Goal: Communication & Community: Answer question/provide support

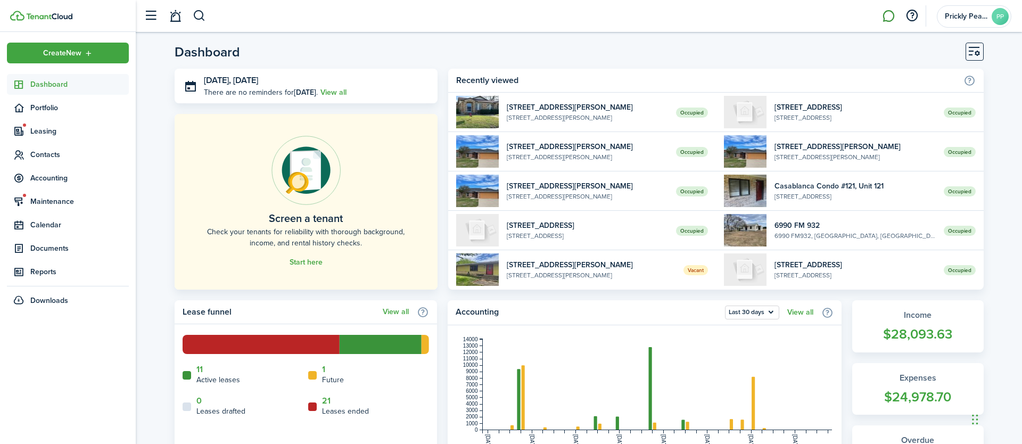
click at [892, 21] on link at bounding box center [889, 16] width 20 height 27
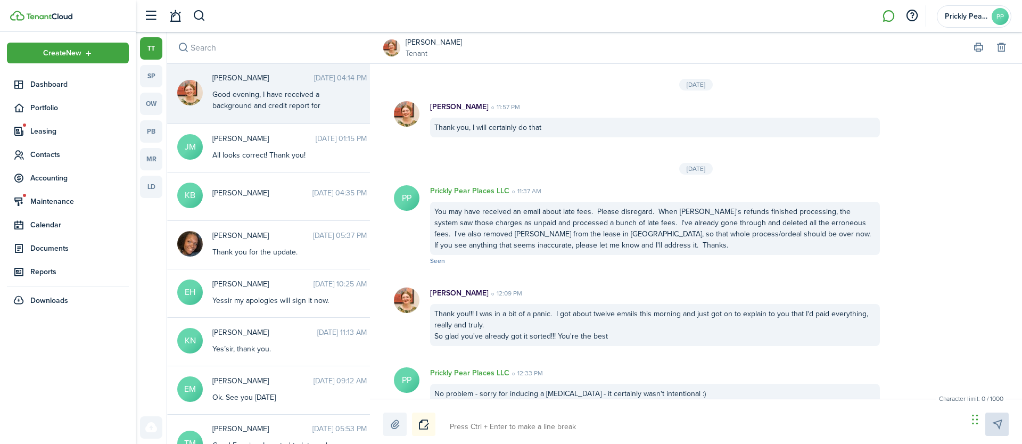
scroll to position [1205, 0]
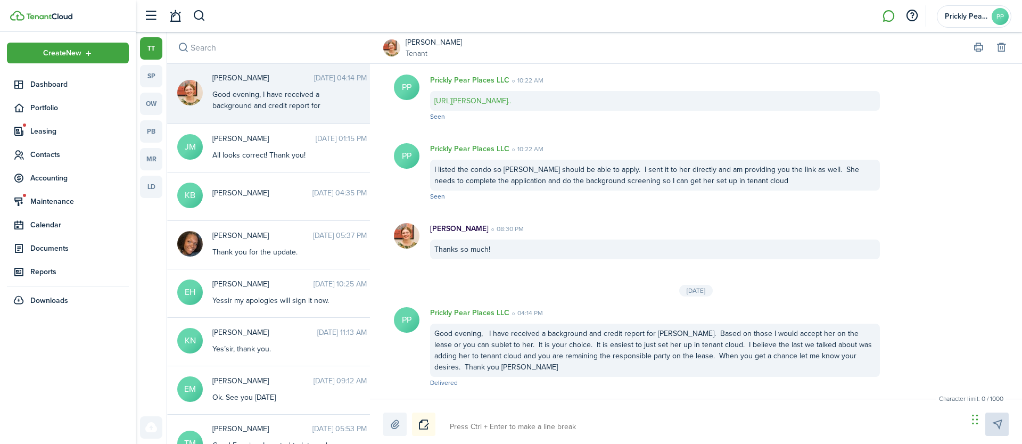
click at [251, 101] on div "Good evening, I have received a background and credit report for [PERSON_NAME].…" at bounding box center [278, 156] width 133 height 134
click at [506, 423] on textarea at bounding box center [705, 427] width 518 height 18
type textarea "G"
type textarea "Go"
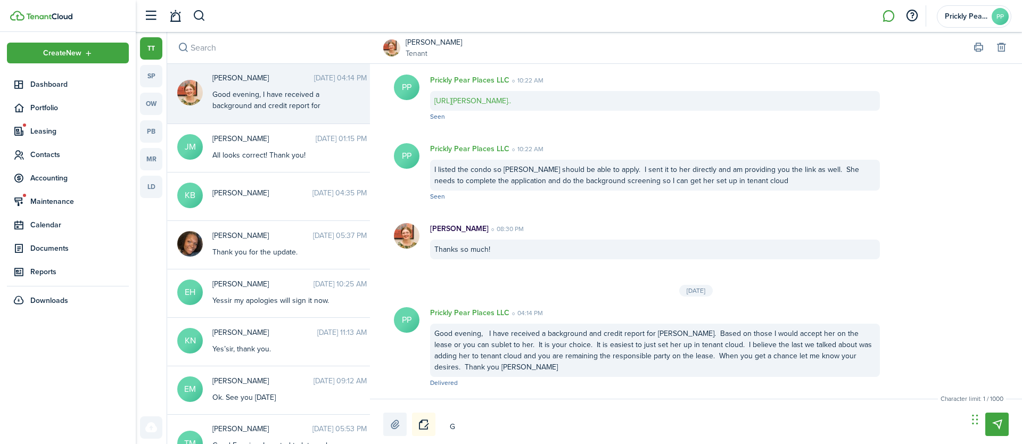
type textarea "Go"
type textarea "Goo"
type textarea "Good"
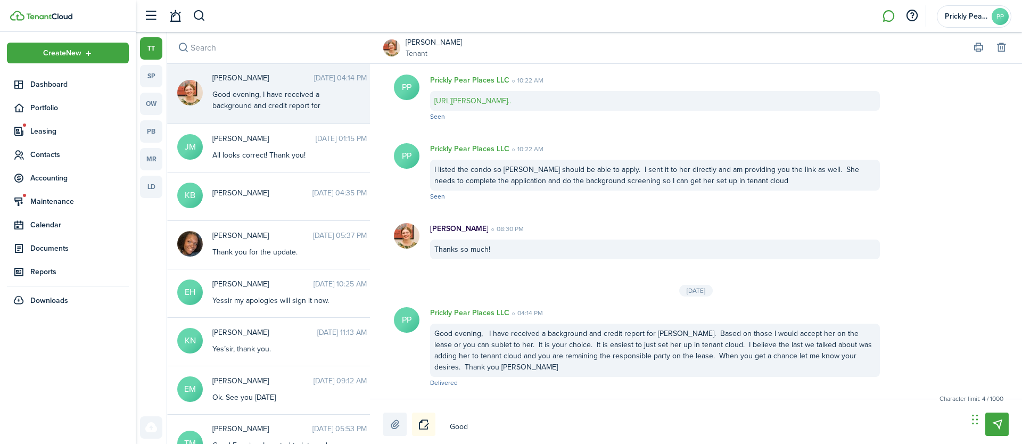
type textarea "Good"
type textarea "Good m"
type textarea "Good mo"
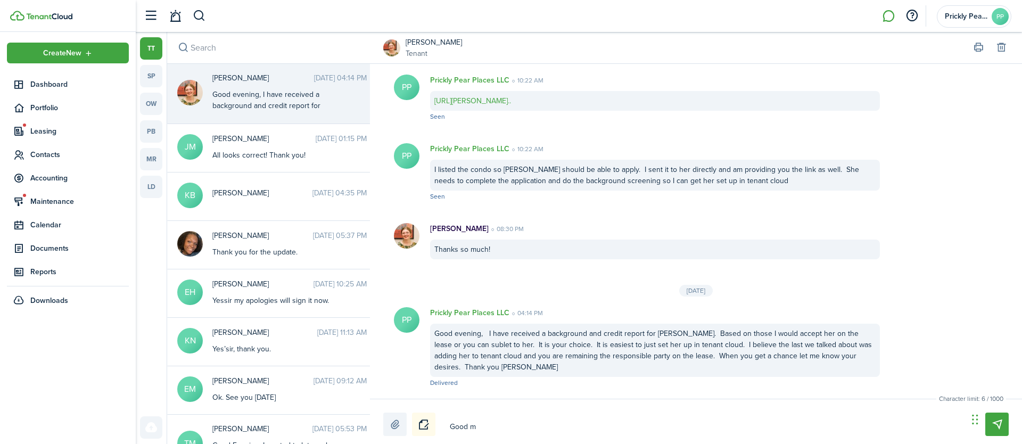
type textarea "Good mo"
type textarea "Good mor"
type textarea "Good morn"
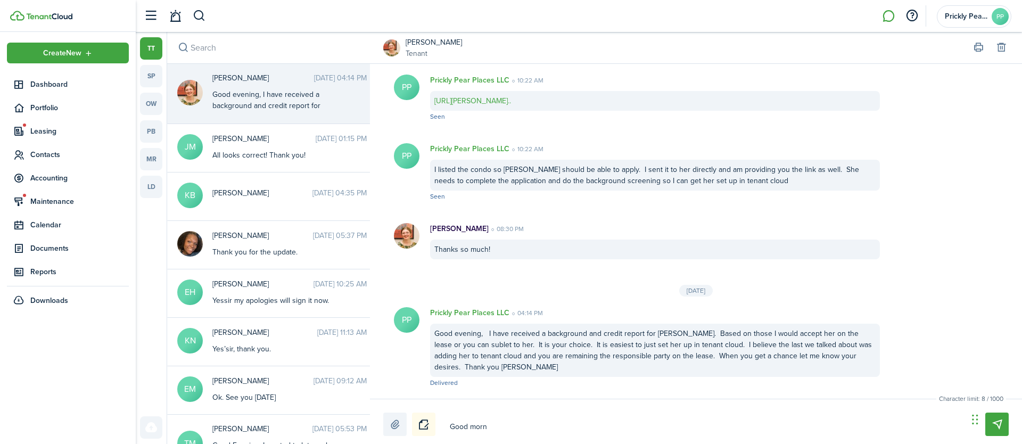
type textarea "Good morni"
type textarea "Good mornin"
type textarea "Good morning"
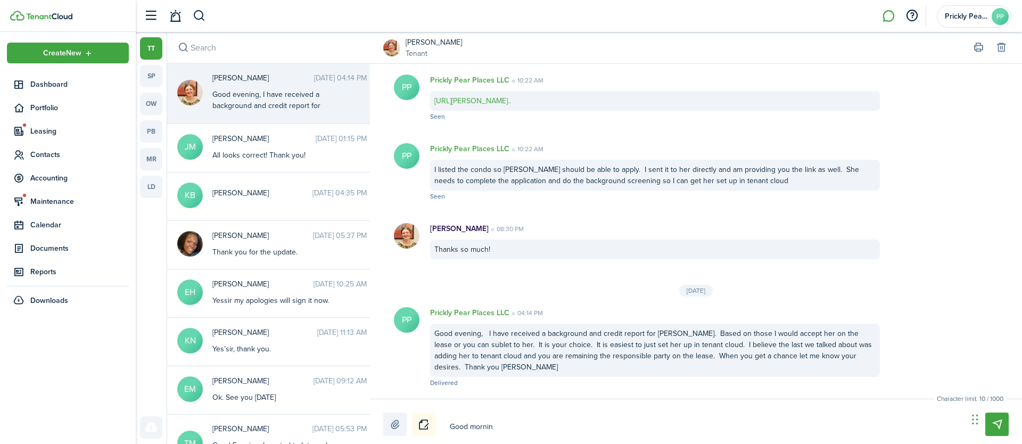
type textarea "Good morning"
type textarea "Good morning,"
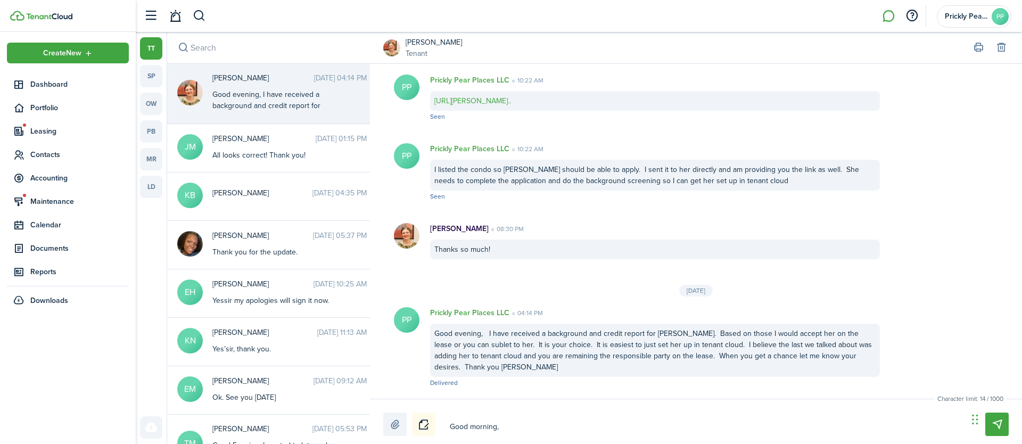
type textarea "Good morning, I"
type textarea "Good morning, I w"
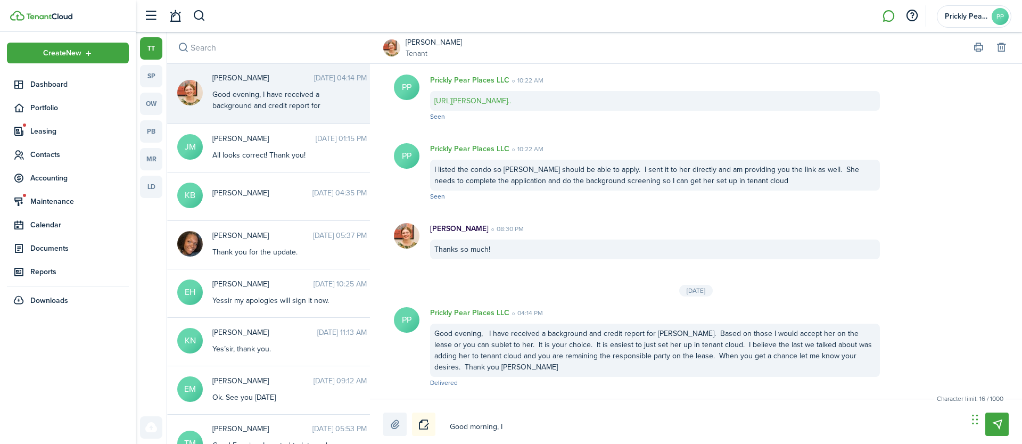
type textarea "Good morning, I w"
type textarea "Good morning, I wa"
type textarea "Good morning, I was"
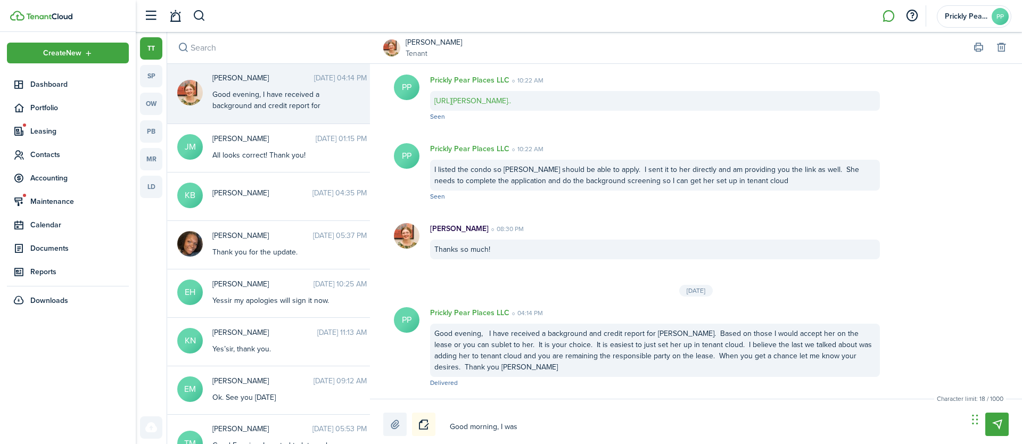
type textarea "Good morning, I was"
type textarea "Good morning, I was j"
type textarea "Good morning, I was ju"
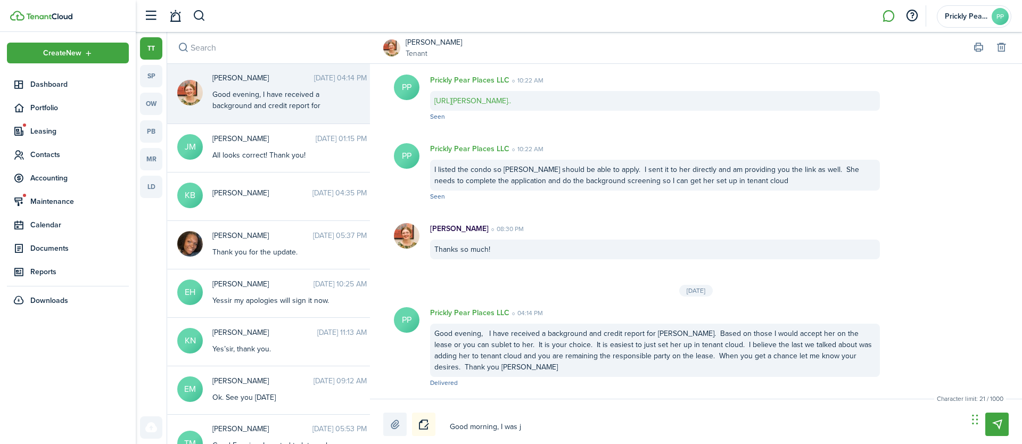
type textarea "Good morning, I was ju"
type textarea "Good morning, I was jus"
type textarea "Good morning, I was just"
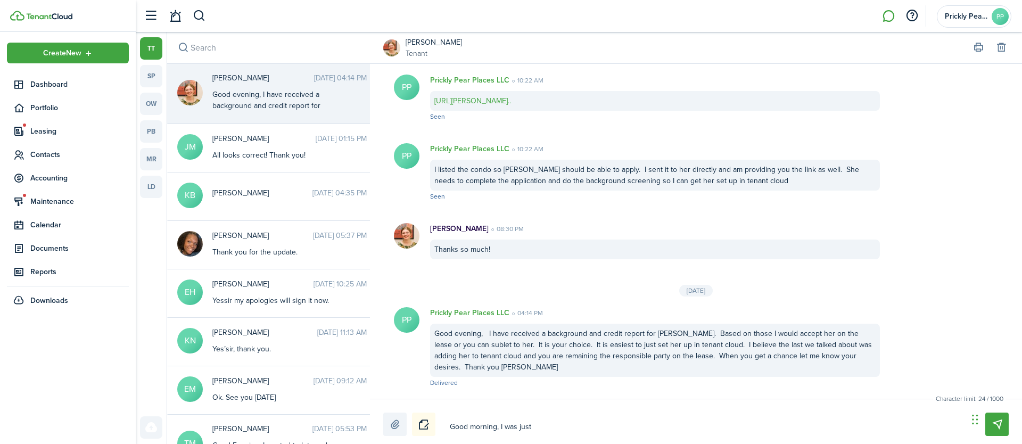
type textarea "Good morning, I was just"
type textarea "Good morning, I was just f"
type textarea "Good morning, I was just fo"
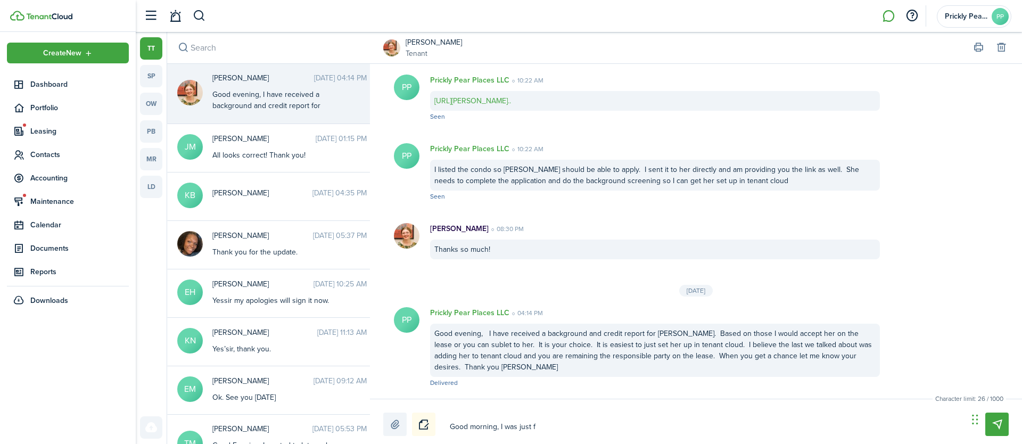
type textarea "Good morning, I was just fo"
type textarea "Good morning, I was just fol"
type textarea "Good morning, I was just foll"
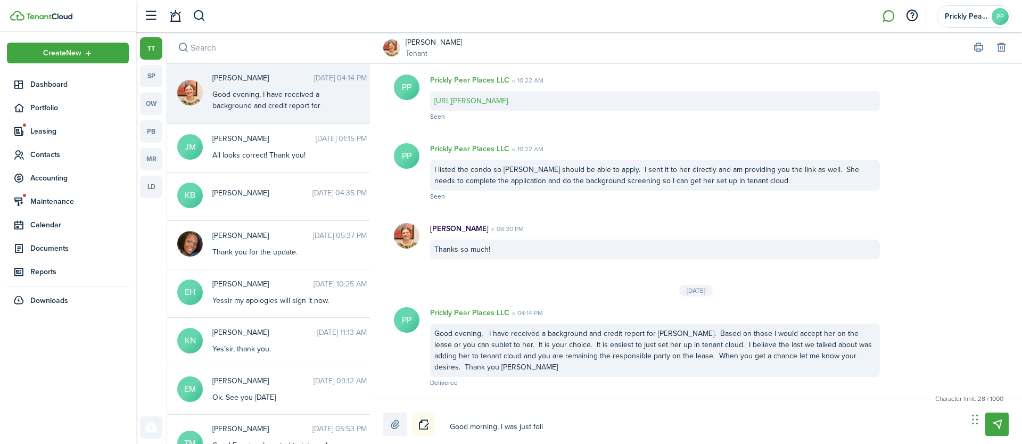
type textarea "Good morning, I was just follo"
type textarea "Good morning, I was just follow"
type textarea "Good morning, I was just followi"
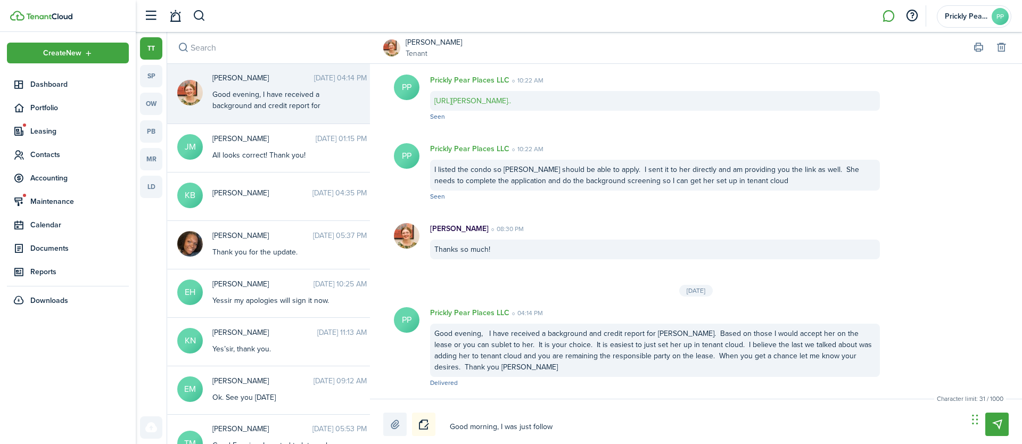
type textarea "Good morning, I was just followi"
type textarea "Good morning, I was just followin"
type textarea "Good morning, I was just following"
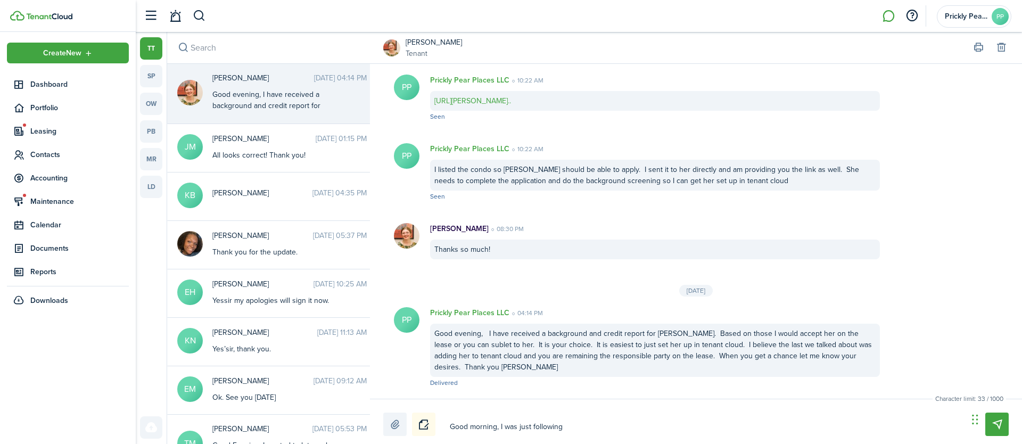
type textarea "Good morning, I was just following"
type textarea "Good morning, I was just following u"
type textarea "Good morning, I was just following up"
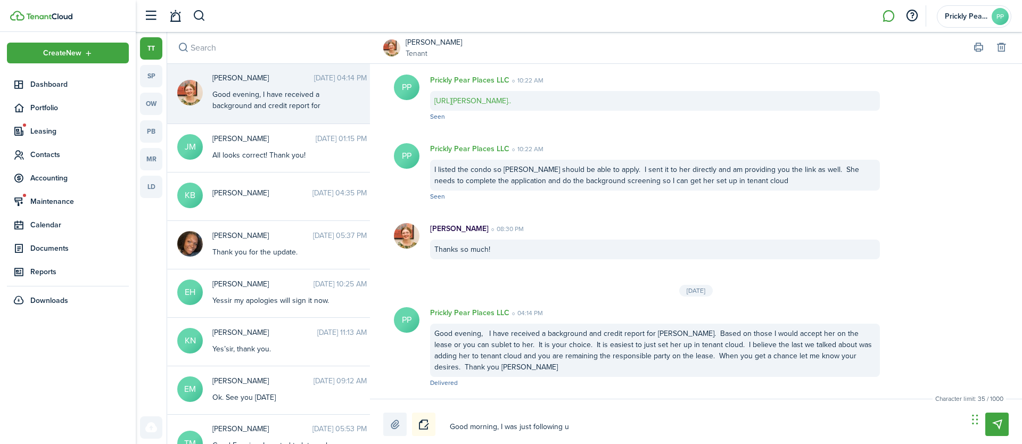
type textarea "Good morning, I was just following up"
type textarea "Good morning, I was just following up o"
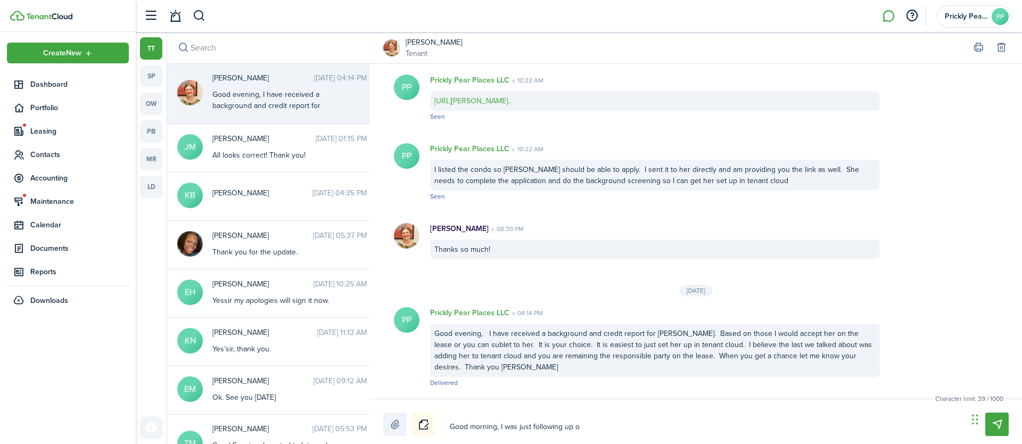
type textarea "Good morning, I was just following up on"
type textarea "Good morning, I was just following up on t"
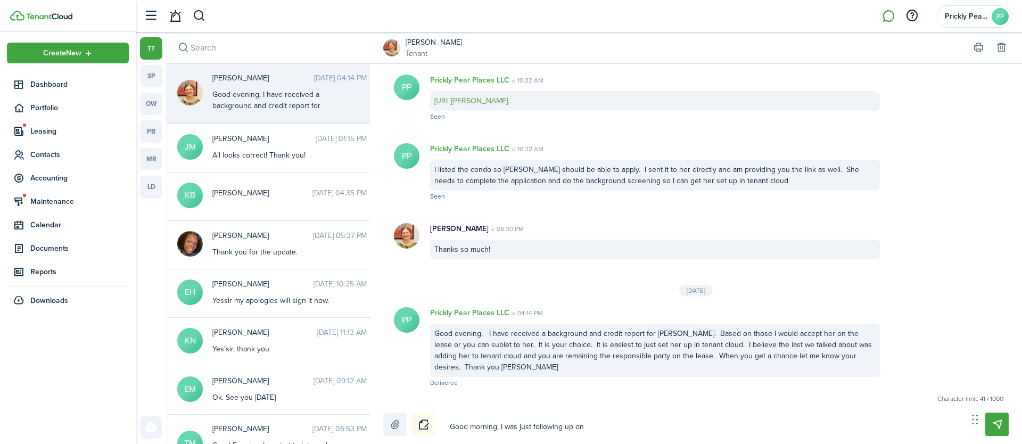
type textarea "Good morning, I was just following up on t"
type textarea "Good morning, I was just following up on th"
type textarea "Good morning, I was just following up on the"
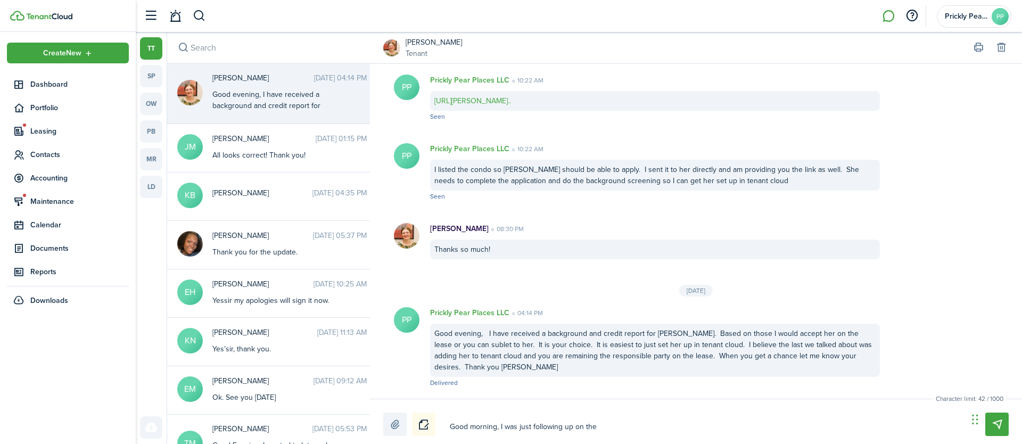
type textarea "Good morning, I was just following up on the"
type textarea "Good morning, I was just following up on the l"
type textarea "Good morning, I was just following up on the la"
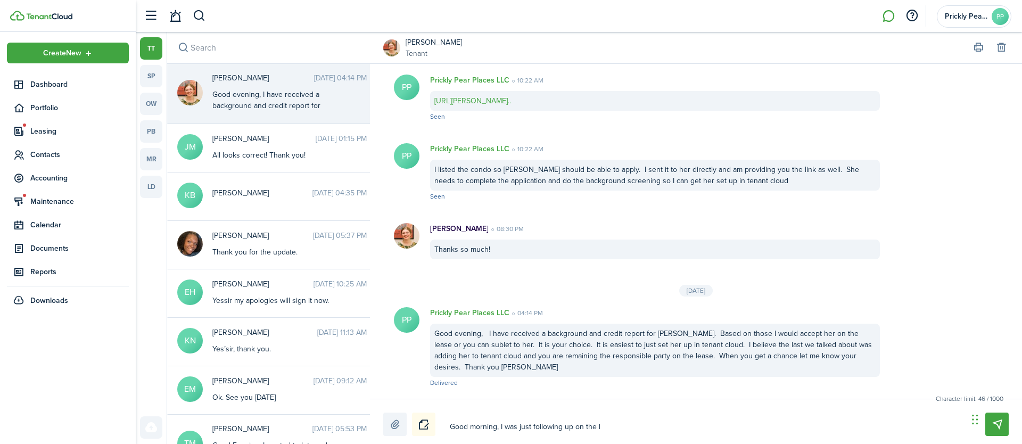
type textarea "Good morning, I was just following up on the la"
type textarea "Good morning, I was just following up on the las"
type textarea "Good morning, I was just following up on the last"
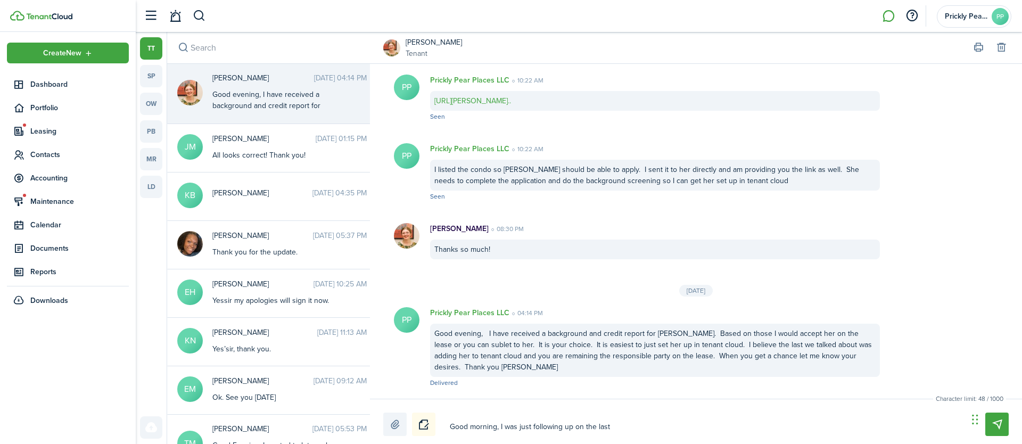
type textarea "Good morning, I was just following up on the last"
type textarea "Good morning, I was just following up on the last m"
type textarea "Good morning, I was just following up on the last me"
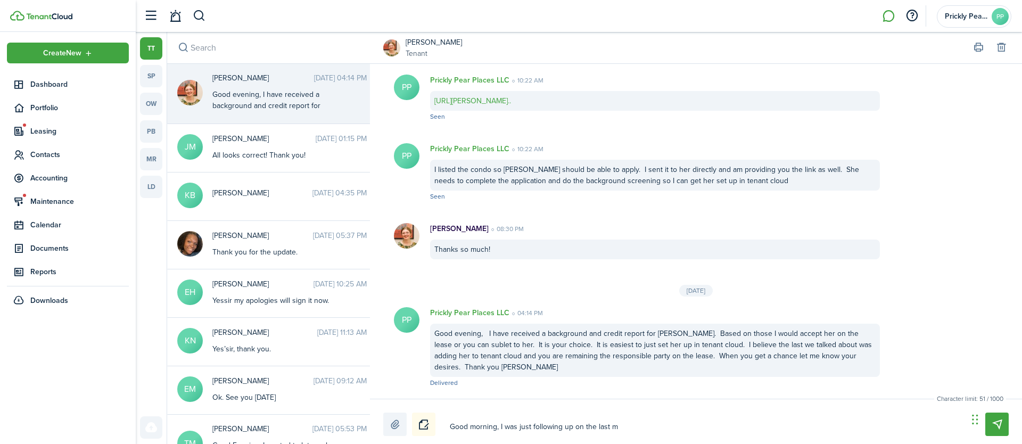
type textarea "Good morning, I was just following up on the last me"
type textarea "Good morning, I was just following up on the last mes"
type textarea "Good morning, I was just following up on the last mess"
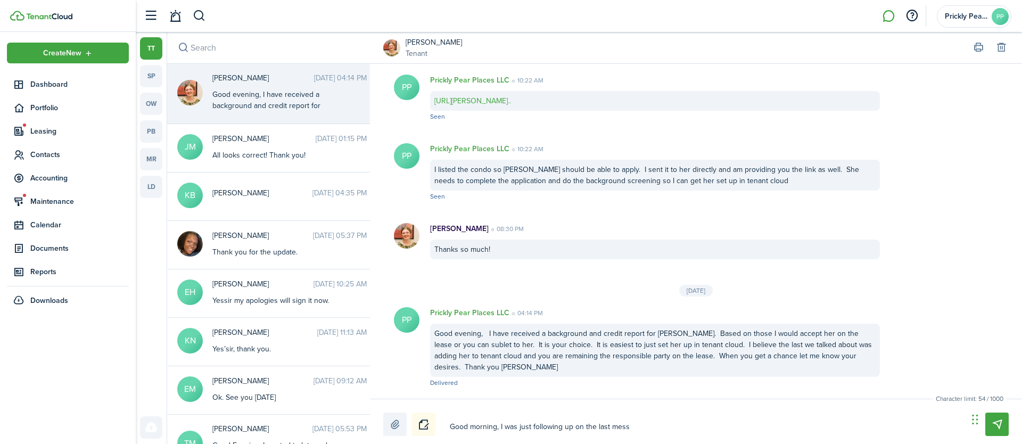
type textarea "Good morning, I was just following up on the last messa"
type textarea "Good morning, I was just following up on the last messag"
type textarea "Good morning, I was just following up on the last message"
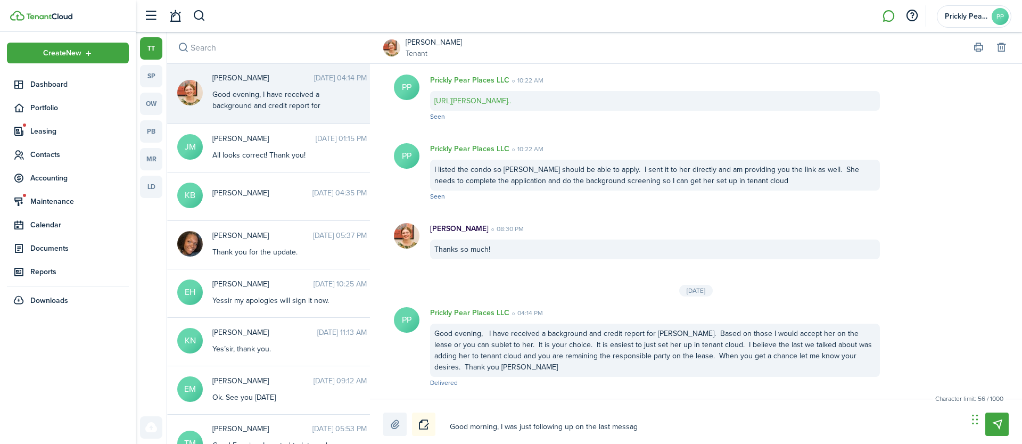
type textarea "Good morning, I was just following up on the last message"
type textarea "Good morning, I was just following up on the last message."
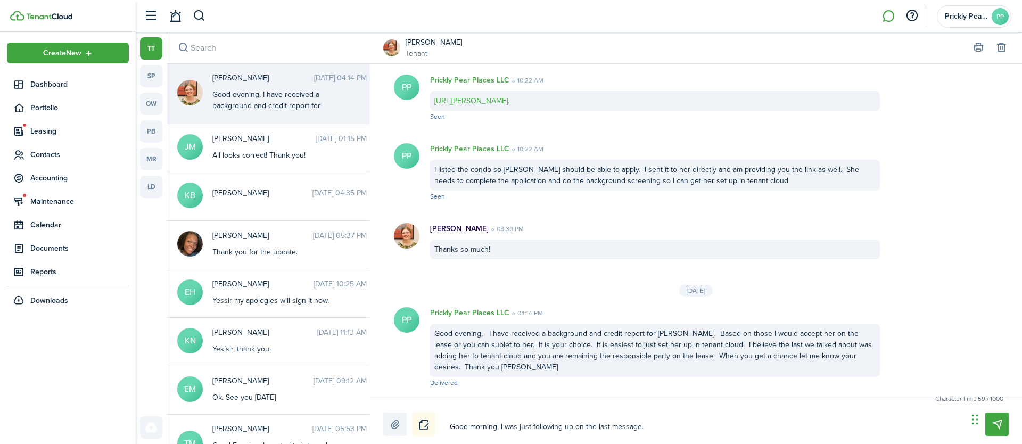
type textarea "Good morning, I was just following up on the last message."
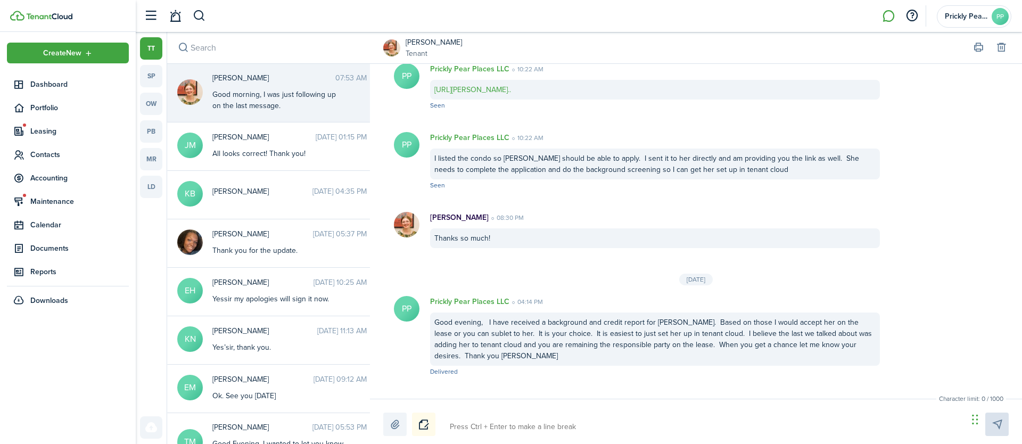
scroll to position [1301, 0]
